Goal: Transaction & Acquisition: Purchase product/service

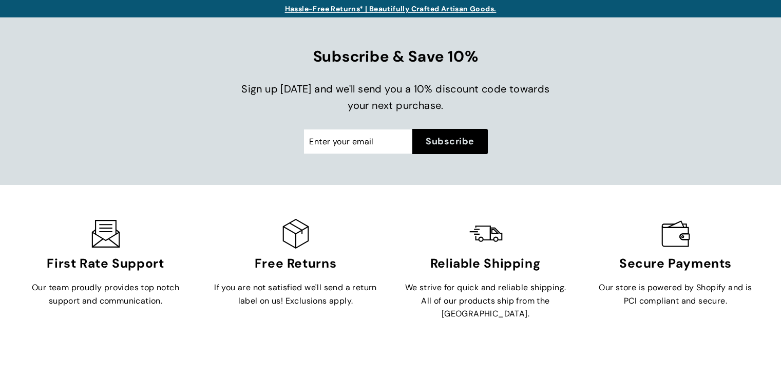
scroll to position [5, 0]
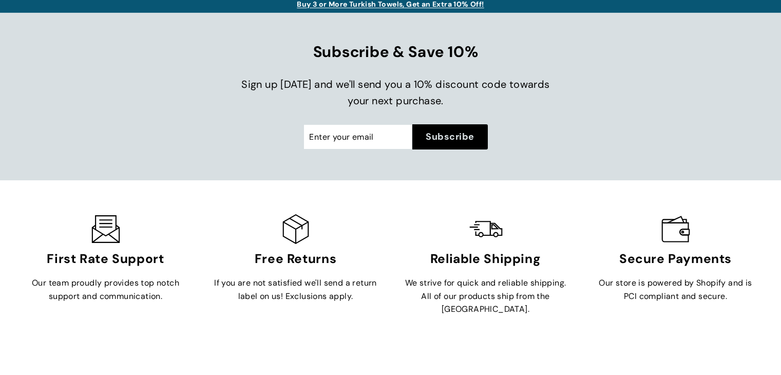
click at [317, 6] on div "Buy 3 or More Turkish Towels, Get an Extra 10% Off!" at bounding box center [390, 3] width 729 height 11
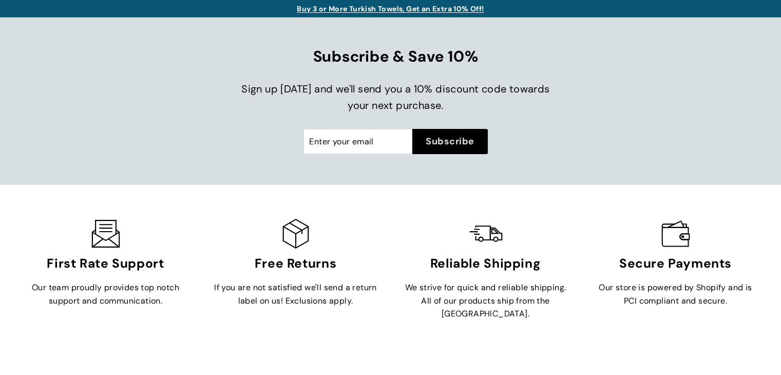
scroll to position [11, 0]
click at [380, 8] on link "Buy 3 or More Turkish Towels, Get an Extra 10% Off!" at bounding box center [390, 8] width 187 height 9
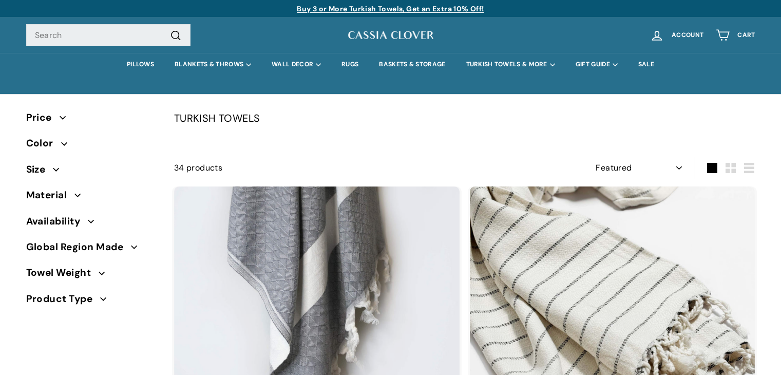
select select "manual"
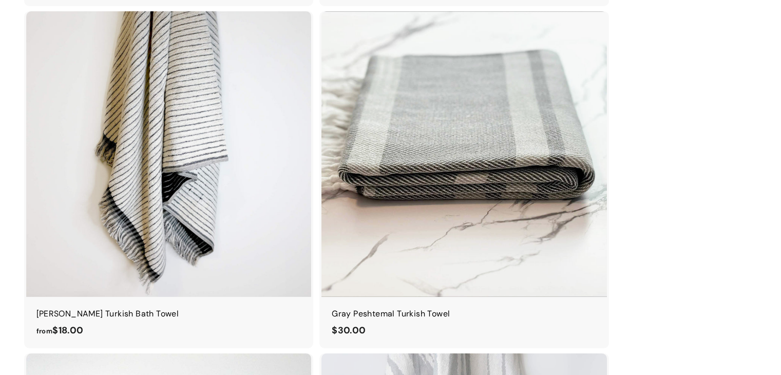
scroll to position [2929, 0]
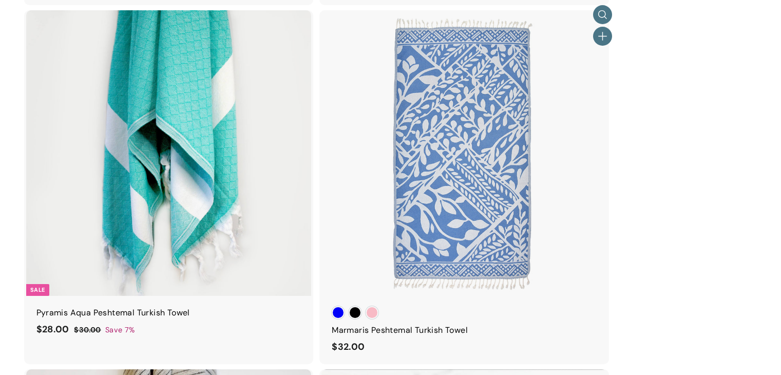
click at [472, 118] on div at bounding box center [464, 153] width 287 height 287
